Goal: Task Accomplishment & Management: Use online tool/utility

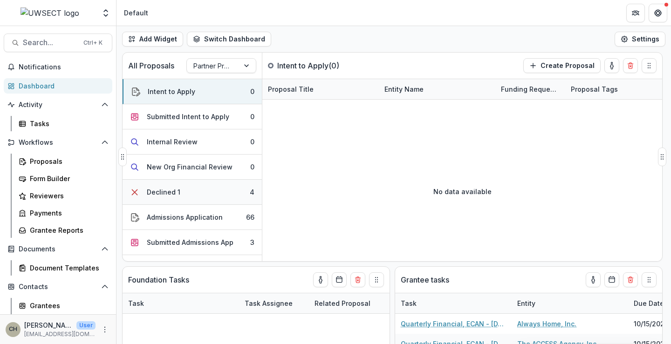
click at [156, 192] on div "Declined 1" at bounding box center [164, 192] width 34 height 10
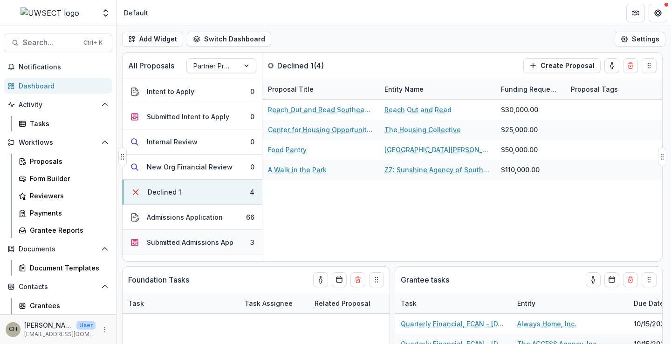
click at [175, 242] on div "Submitted Admissions App" at bounding box center [190, 242] width 87 height 10
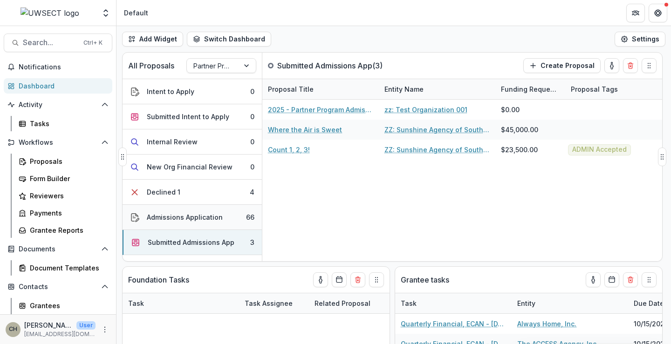
click at [200, 217] on div "Admissions Application" at bounding box center [185, 217] width 76 height 10
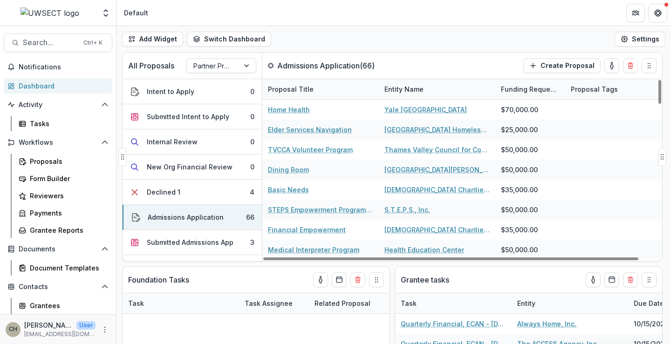
drag, startPoint x: 381, startPoint y: 261, endPoint x: 298, endPoint y: 261, distance: 83.4
click at [300, 260] on div at bounding box center [450, 259] width 375 height 3
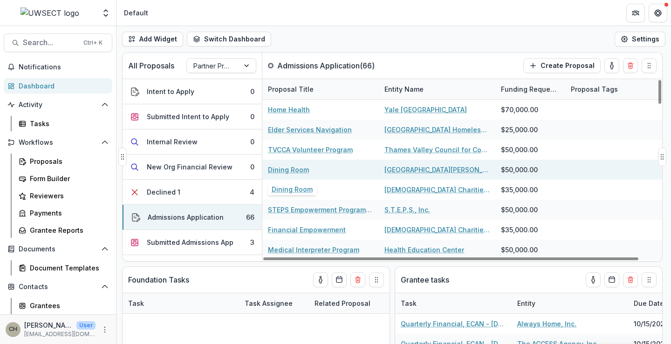
click at [285, 169] on link "Dining Room" at bounding box center [288, 170] width 41 height 10
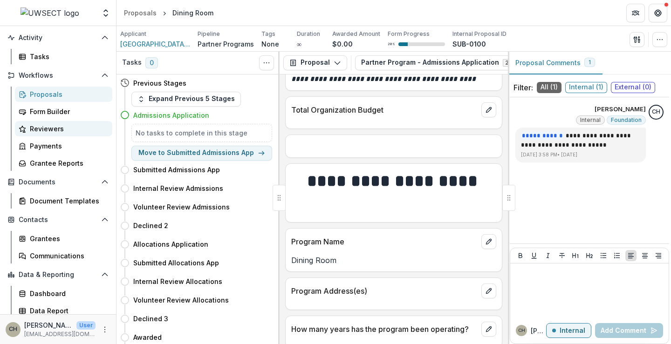
scroll to position [71, 0]
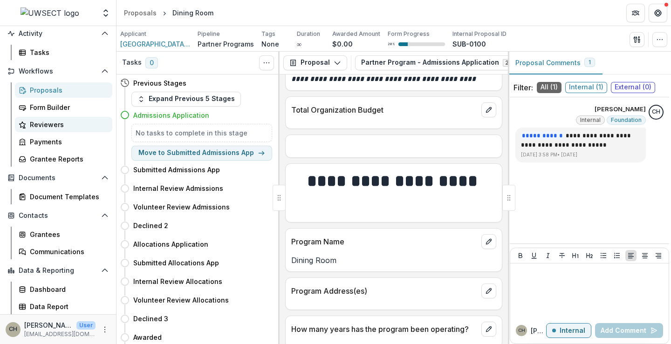
click at [48, 124] on div "Reviewers" at bounding box center [67, 125] width 75 height 10
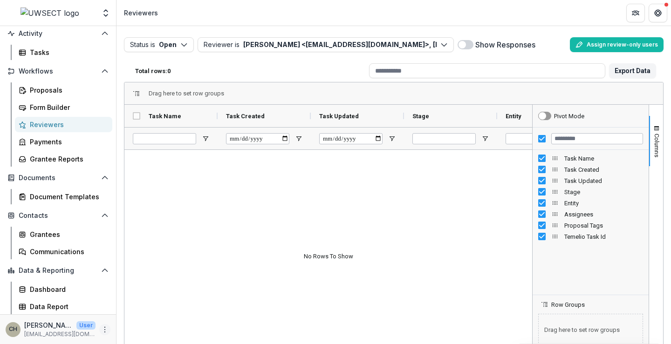
click at [101, 331] on icon "More" at bounding box center [104, 329] width 7 height 7
click at [145, 308] on link "User Settings" at bounding box center [164, 309] width 100 height 15
select select "****"
select select "**********"
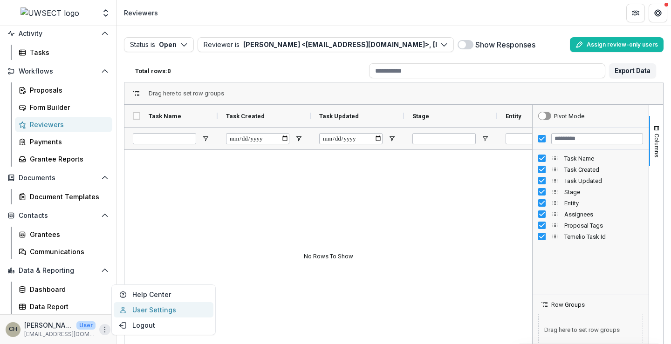
select select "****"
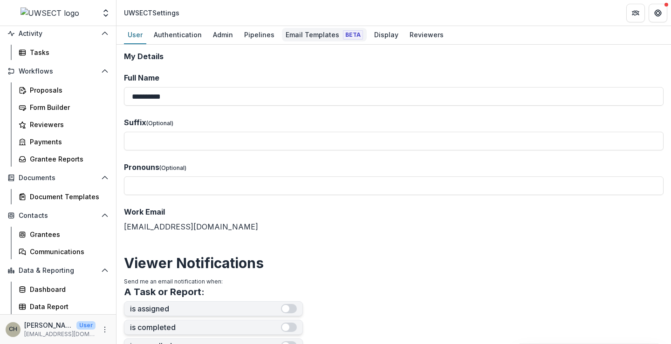
click at [312, 35] on div "Email Templates Beta" at bounding box center [324, 35] width 85 height 14
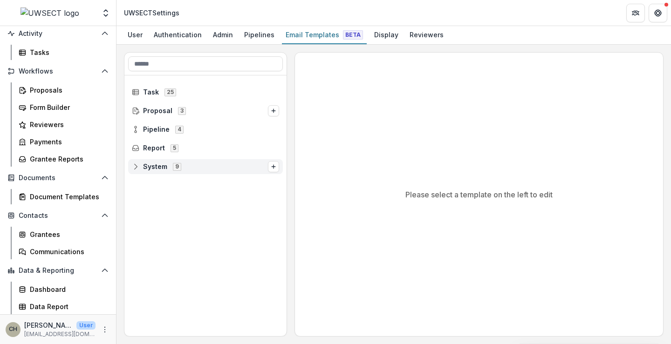
click at [134, 170] on icon at bounding box center [136, 167] width 6 height 6
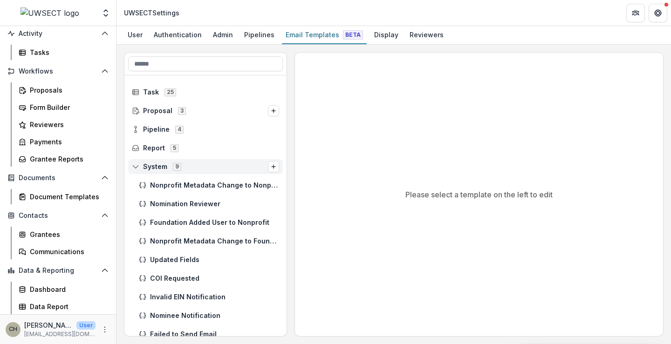
click at [134, 170] on icon at bounding box center [136, 167] width 6 height 6
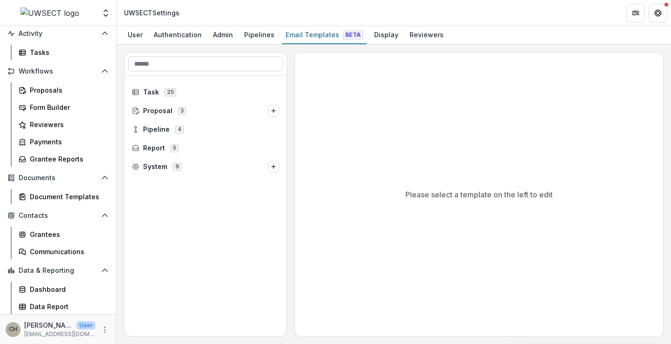
click at [154, 62] on input at bounding box center [205, 63] width 155 height 15
click at [43, 50] on div "Tasks" at bounding box center [67, 52] width 75 height 10
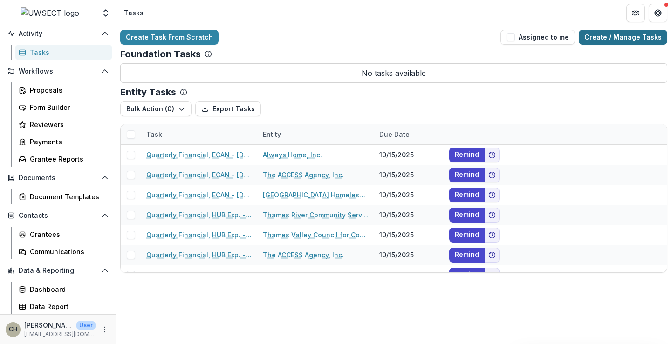
click at [622, 40] on link "Create / Manage Tasks" at bounding box center [622, 37] width 88 height 15
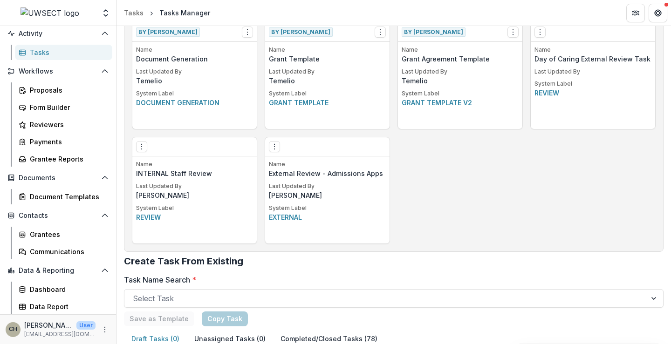
scroll to position [668, 0]
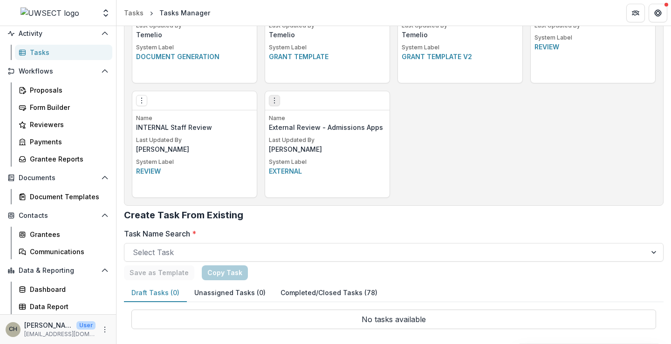
click at [274, 102] on icon "Options" at bounding box center [274, 100] width 7 height 7
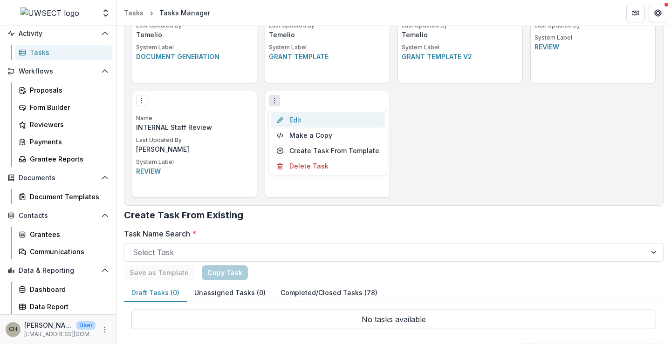
click at [296, 117] on link "Edit" at bounding box center [328, 119] width 114 height 15
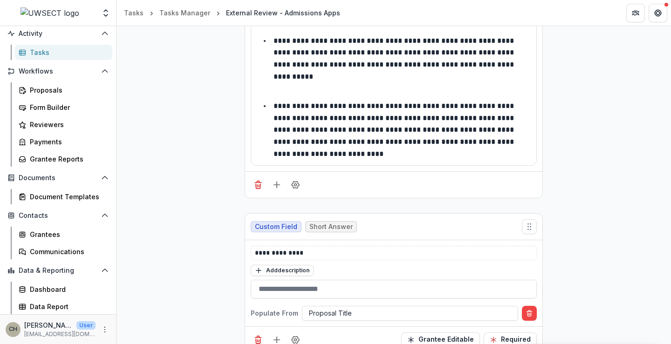
scroll to position [326, 0]
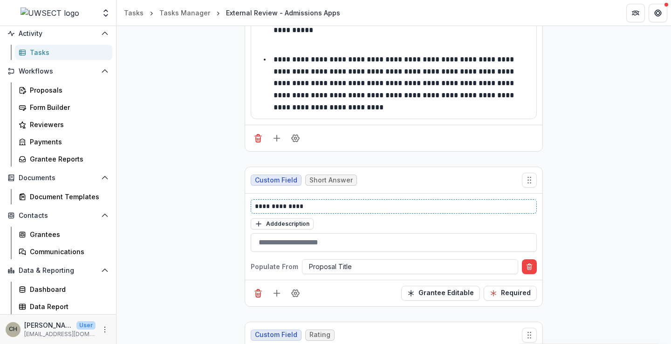
click at [319, 208] on p "**********" at bounding box center [394, 207] width 278 height 10
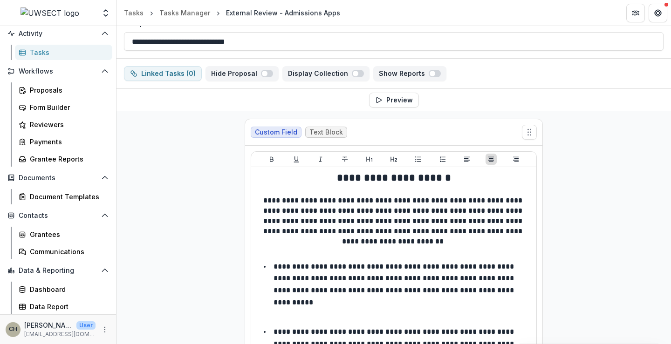
scroll to position [0, 0]
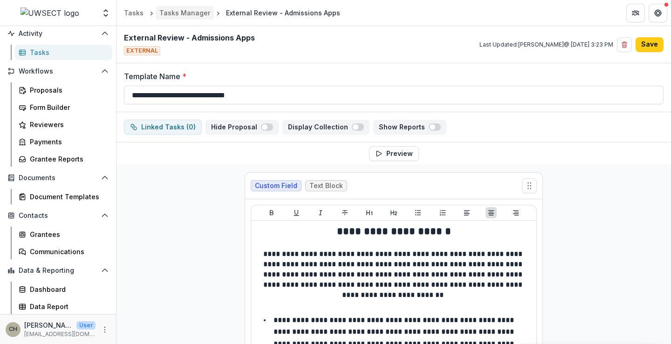
click at [187, 11] on div "Tasks Manager" at bounding box center [184, 13] width 51 height 10
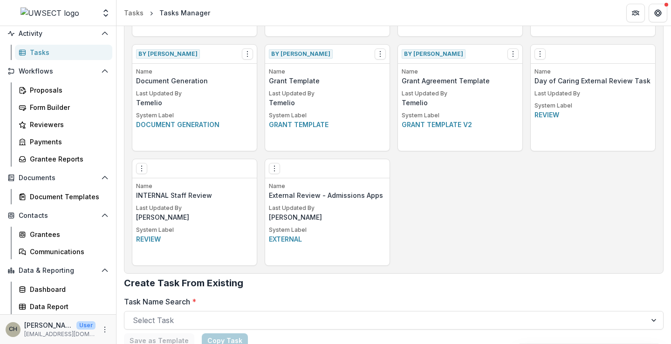
scroll to position [605, 0]
